Goal: Information Seeking & Learning: Learn about a topic

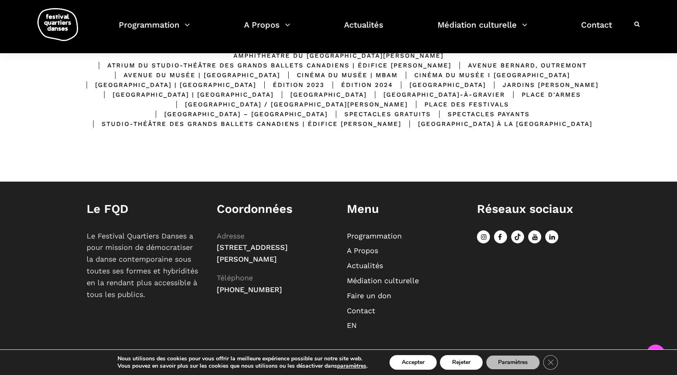
scroll to position [129, 0]
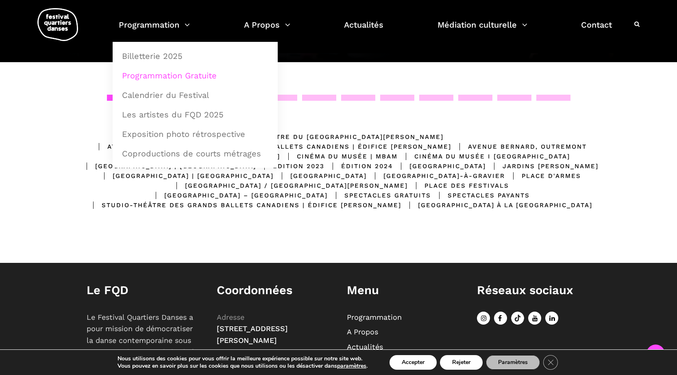
click at [155, 74] on link "Programmation Gratuite" at bounding box center [195, 75] width 156 height 19
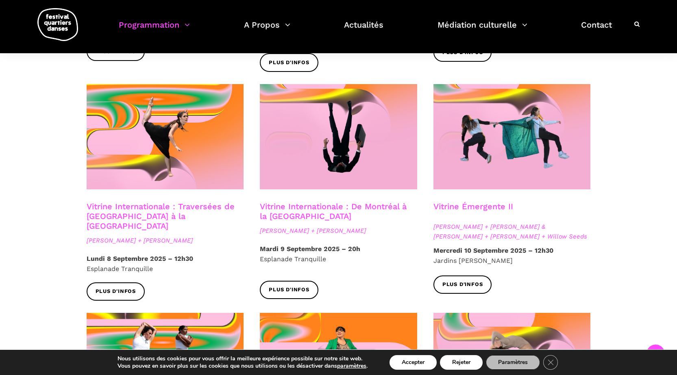
scroll to position [529, 0]
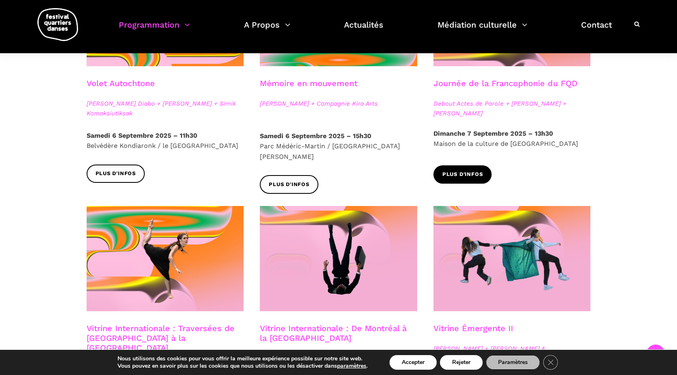
drag, startPoint x: 489, startPoint y: 83, endPoint x: 457, endPoint y: 177, distance: 99.1
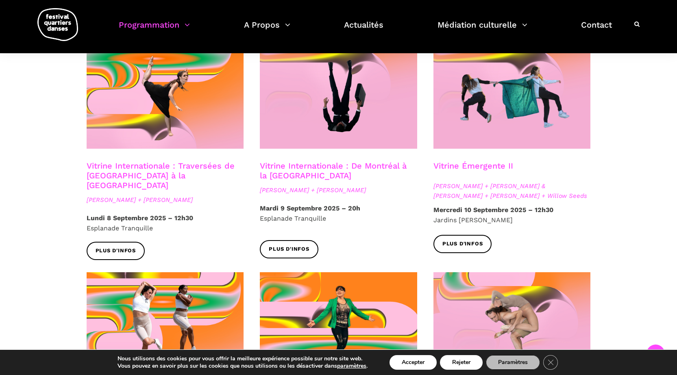
scroll to position [814, 0]
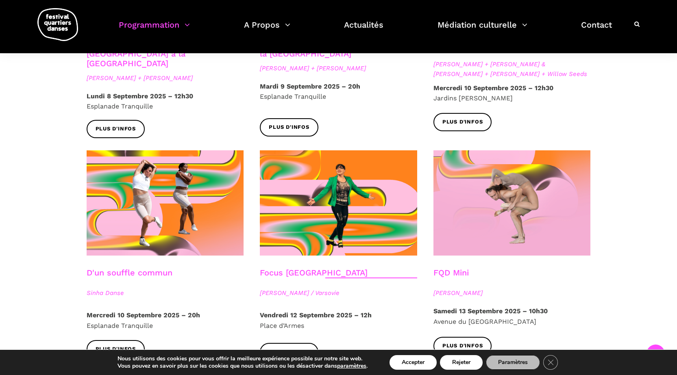
click at [472, 268] on div "FQD Mini" at bounding box center [512, 278] width 157 height 20
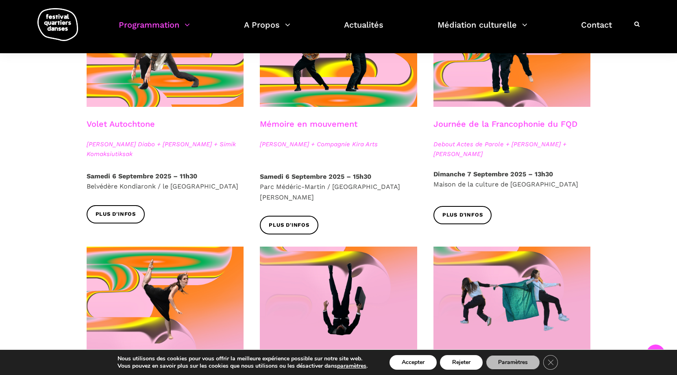
scroll to position [447, 0]
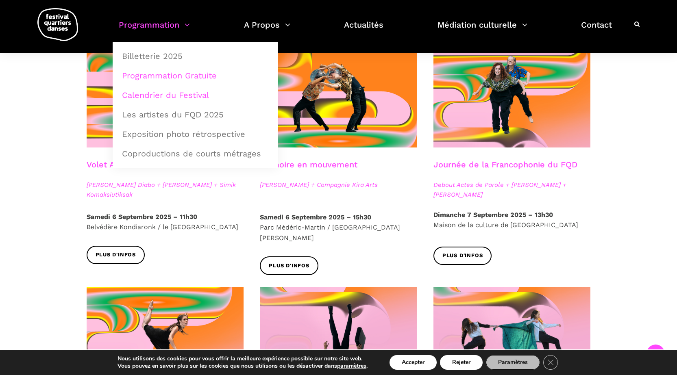
click at [185, 93] on link "Calendrier du Festival" at bounding box center [195, 95] width 156 height 19
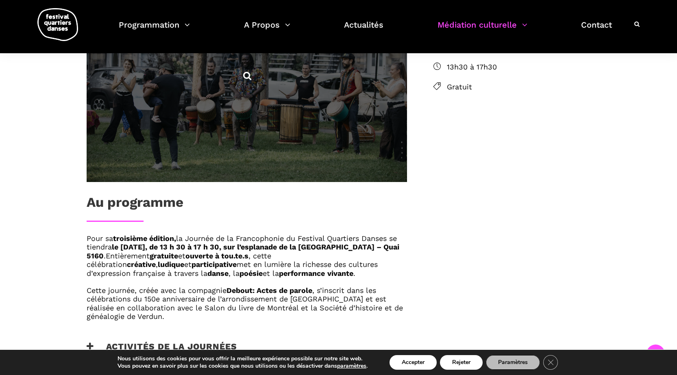
scroll to position [447, 0]
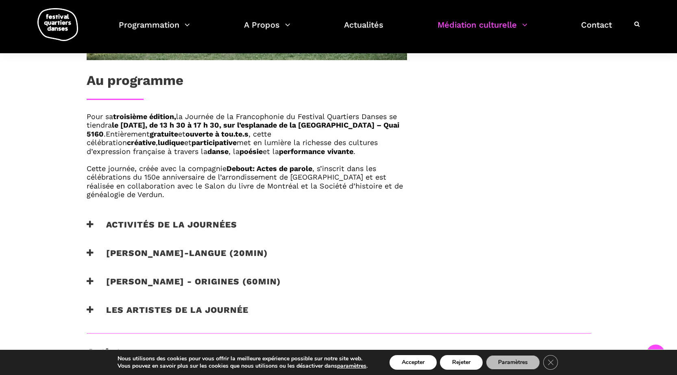
click at [161, 223] on h3 "Activités de la journées" at bounding box center [162, 230] width 151 height 20
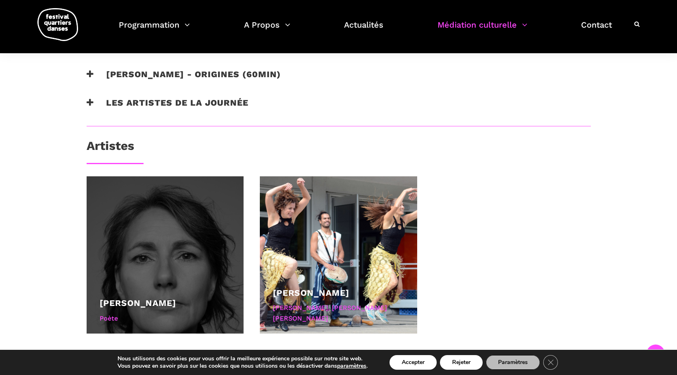
scroll to position [895, 0]
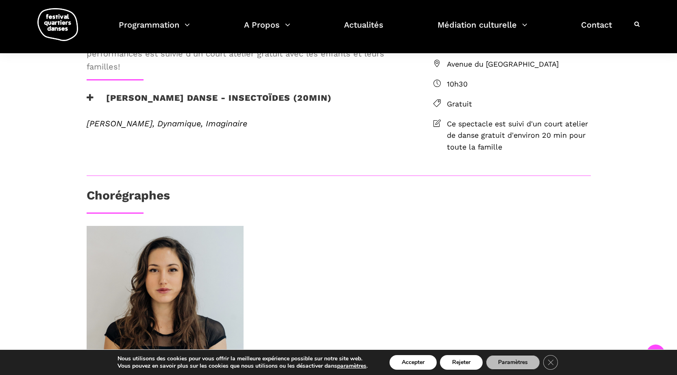
scroll to position [122, 0]
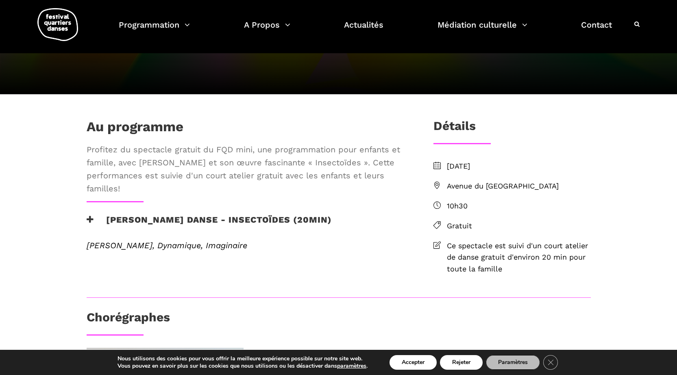
click at [92, 224] on icon at bounding box center [90, 220] width 7 height 9
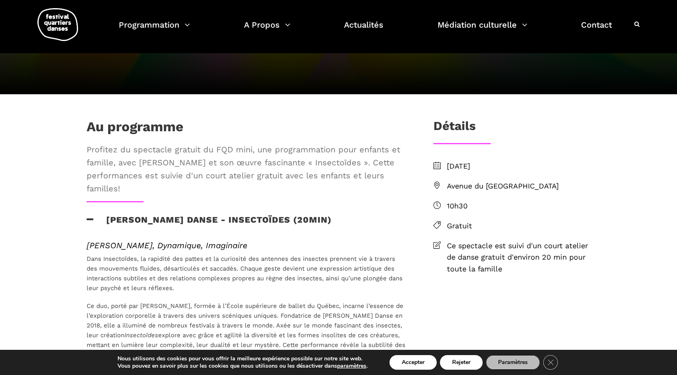
scroll to position [0, 0]
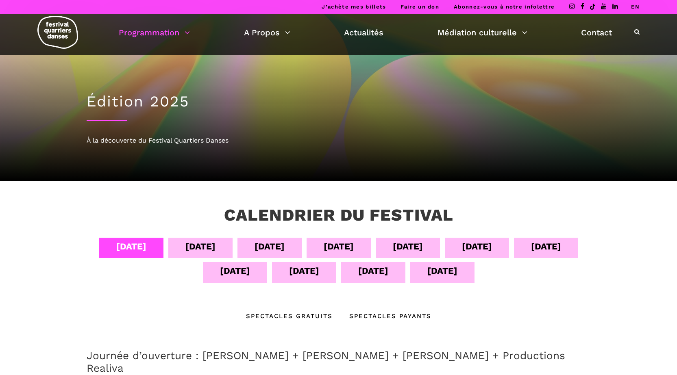
scroll to position [163, 0]
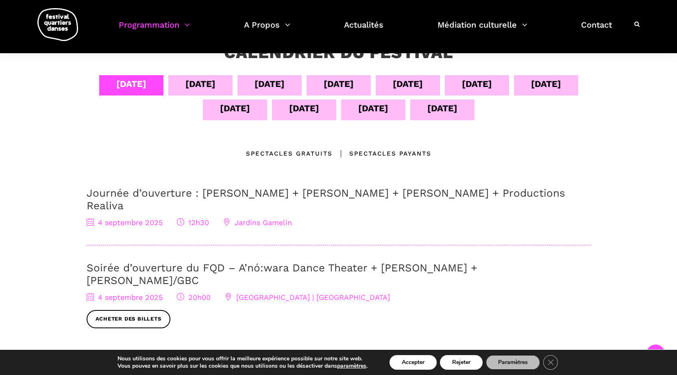
click at [373, 154] on div "Spectacles Payants" at bounding box center [382, 154] width 99 height 10
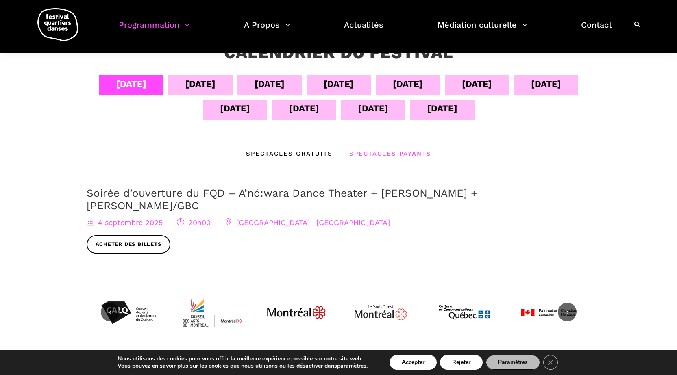
scroll to position [41, 0]
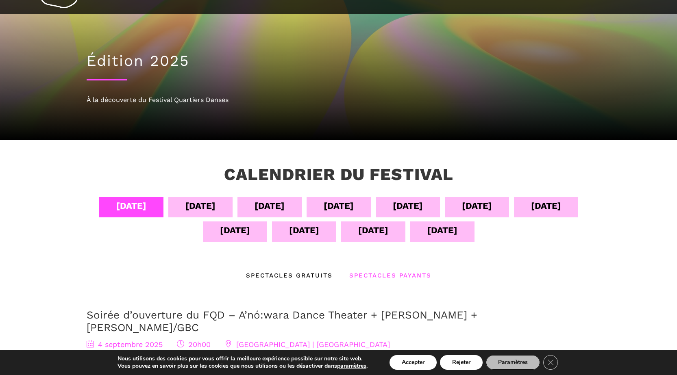
click at [213, 206] on div "[DATE]" at bounding box center [200, 207] width 64 height 20
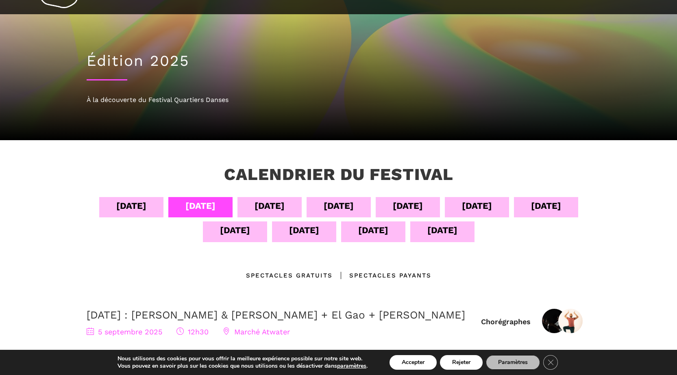
click at [286, 209] on div "[DATE]" at bounding box center [270, 207] width 64 height 20
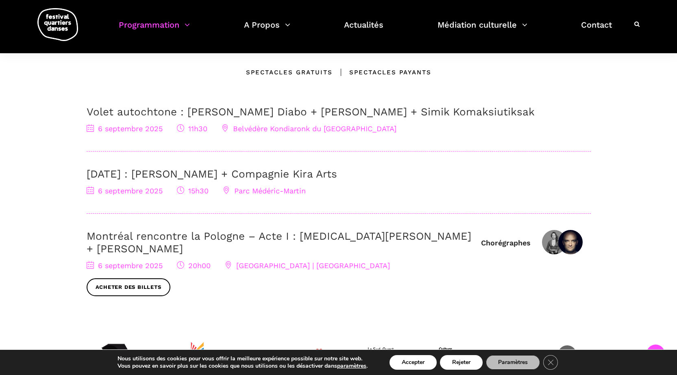
scroll to position [122, 0]
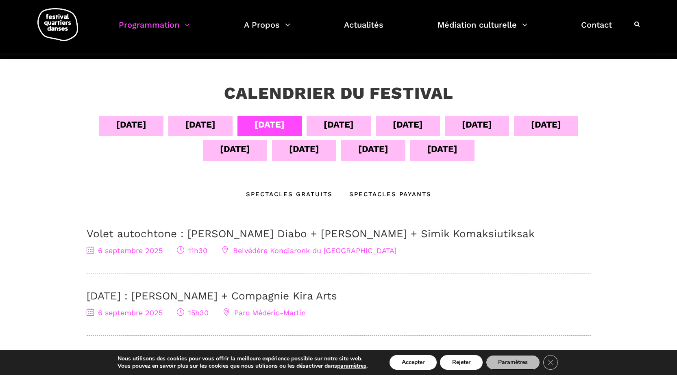
click at [323, 126] on div "[DATE]" at bounding box center [339, 126] width 64 height 20
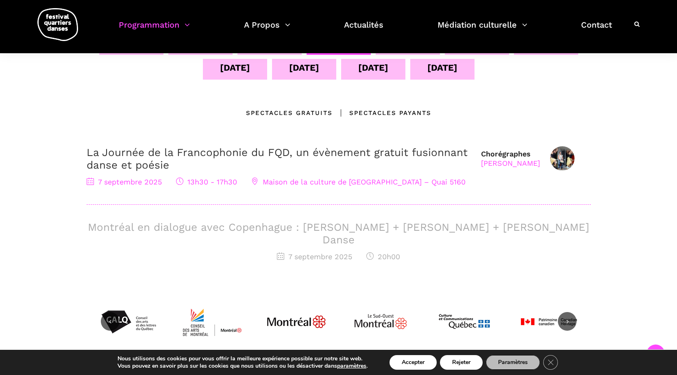
scroll to position [163, 0]
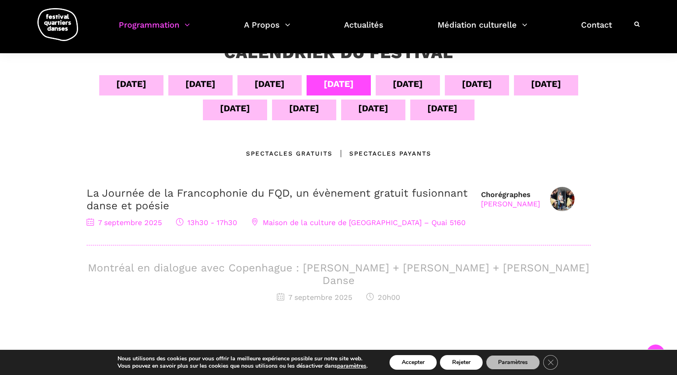
click at [260, 82] on div "[DATE]" at bounding box center [270, 84] width 30 height 14
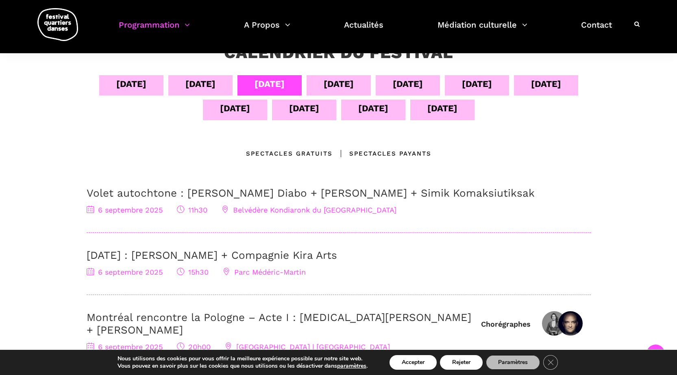
click at [345, 80] on div "[DATE]" at bounding box center [339, 84] width 30 height 14
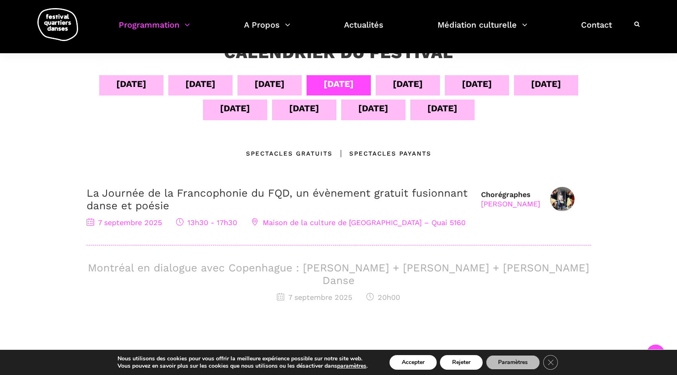
click at [313, 111] on div "[DATE]" at bounding box center [304, 108] width 30 height 14
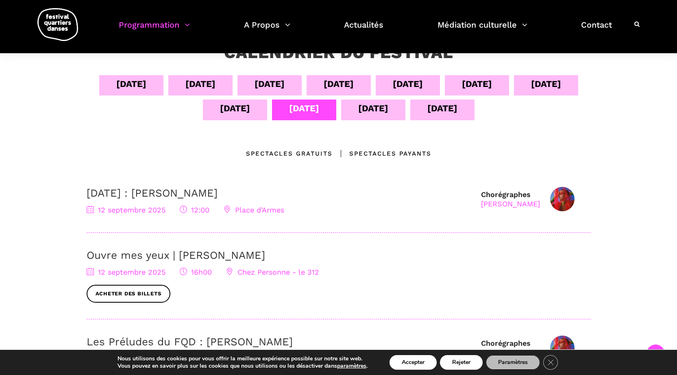
click at [216, 113] on div "[DATE]" at bounding box center [235, 110] width 64 height 20
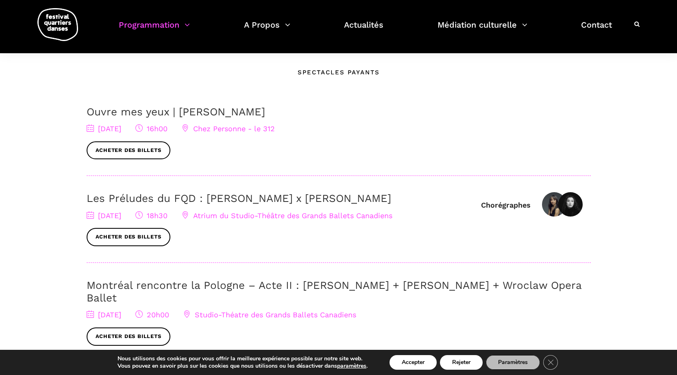
scroll to position [122, 0]
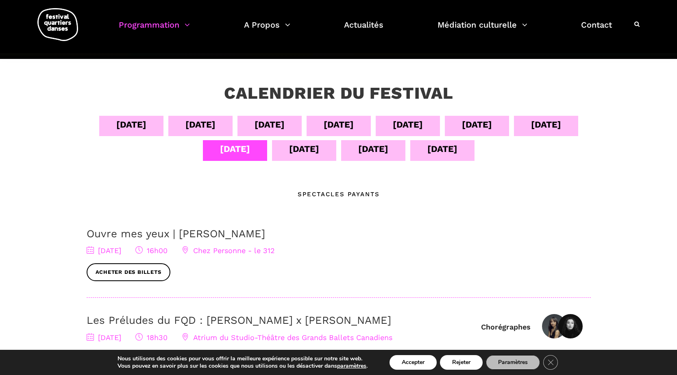
click at [317, 151] on div "[DATE]" at bounding box center [304, 149] width 30 height 14
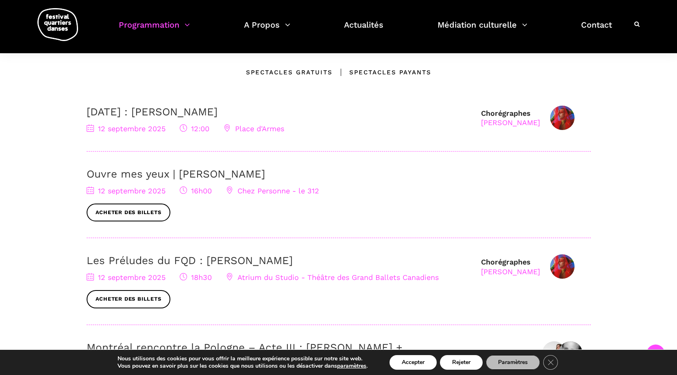
scroll to position [203, 0]
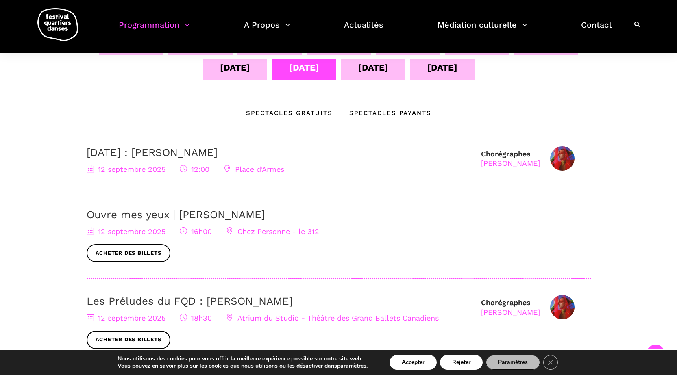
click at [363, 76] on div "[DATE]" at bounding box center [373, 69] width 64 height 20
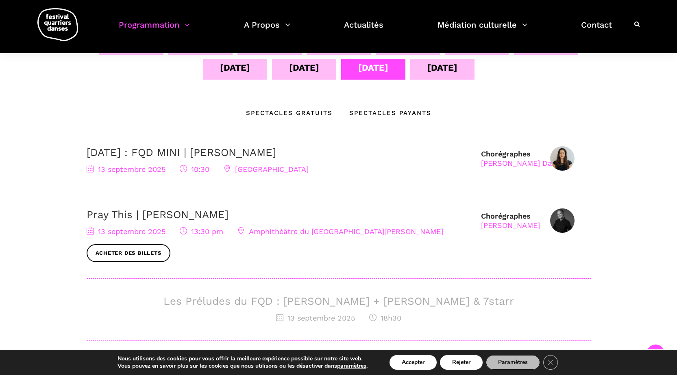
click at [438, 77] on div "[DATE]" at bounding box center [442, 69] width 64 height 20
